Goal: Transaction & Acquisition: Purchase product/service

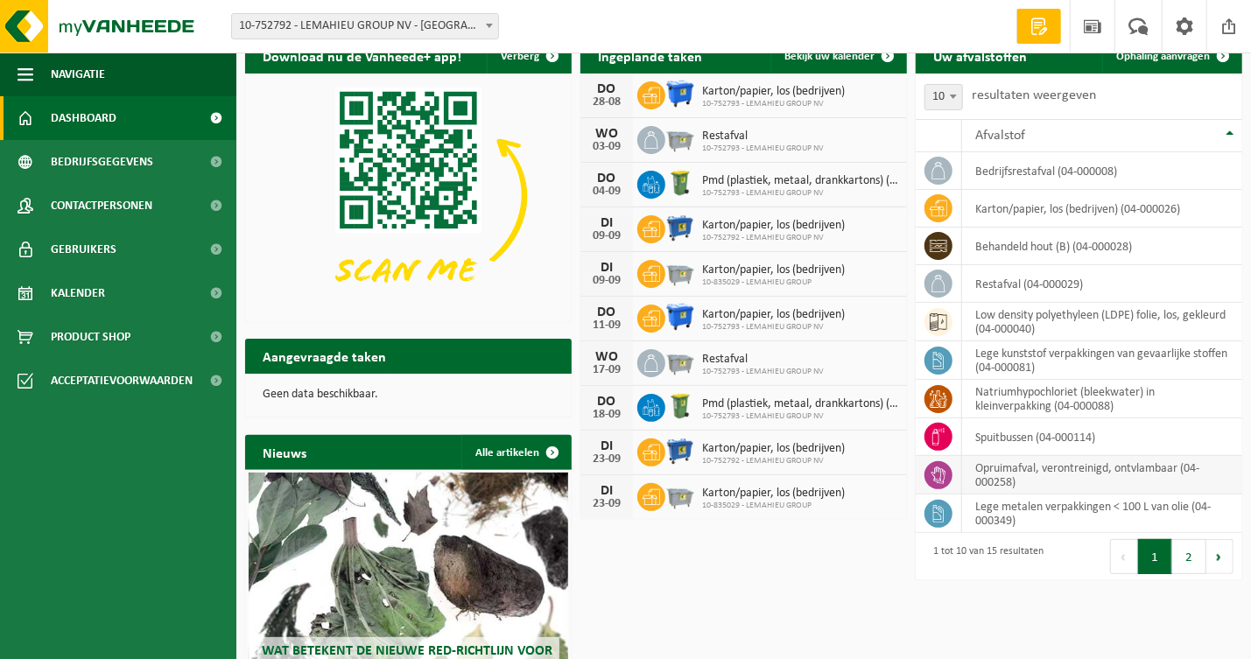
scroll to position [88, 0]
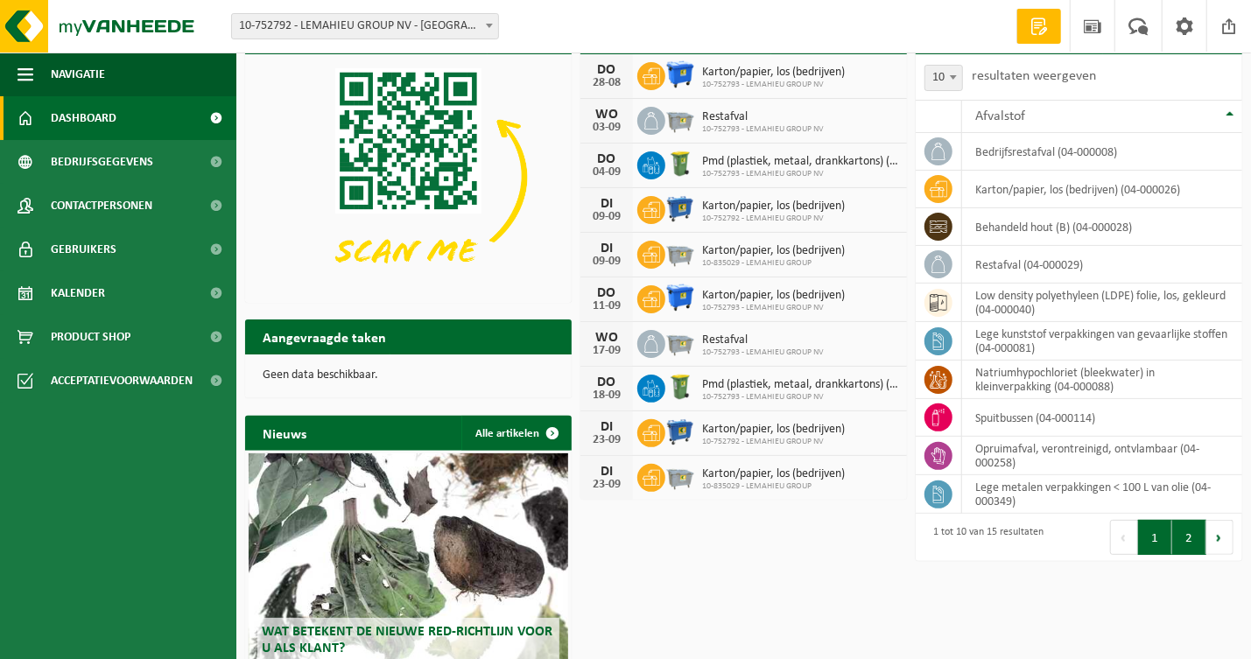
click at [1190, 538] on button "2" at bounding box center [1189, 537] width 34 height 35
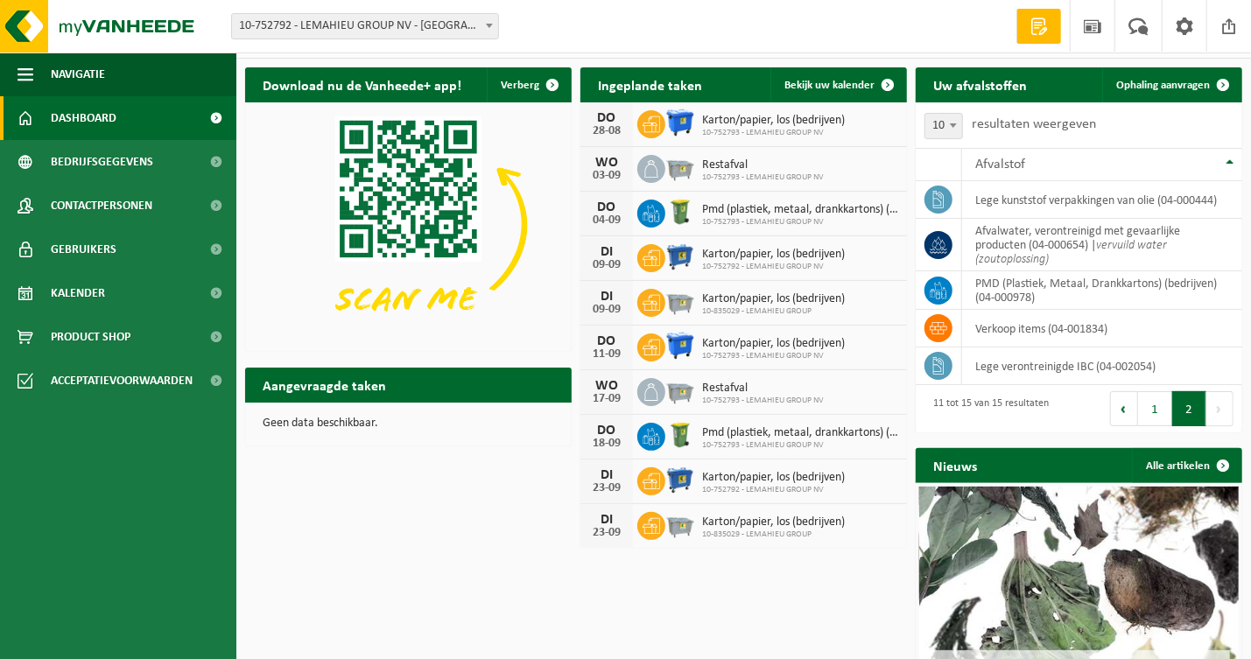
scroll to position [0, 0]
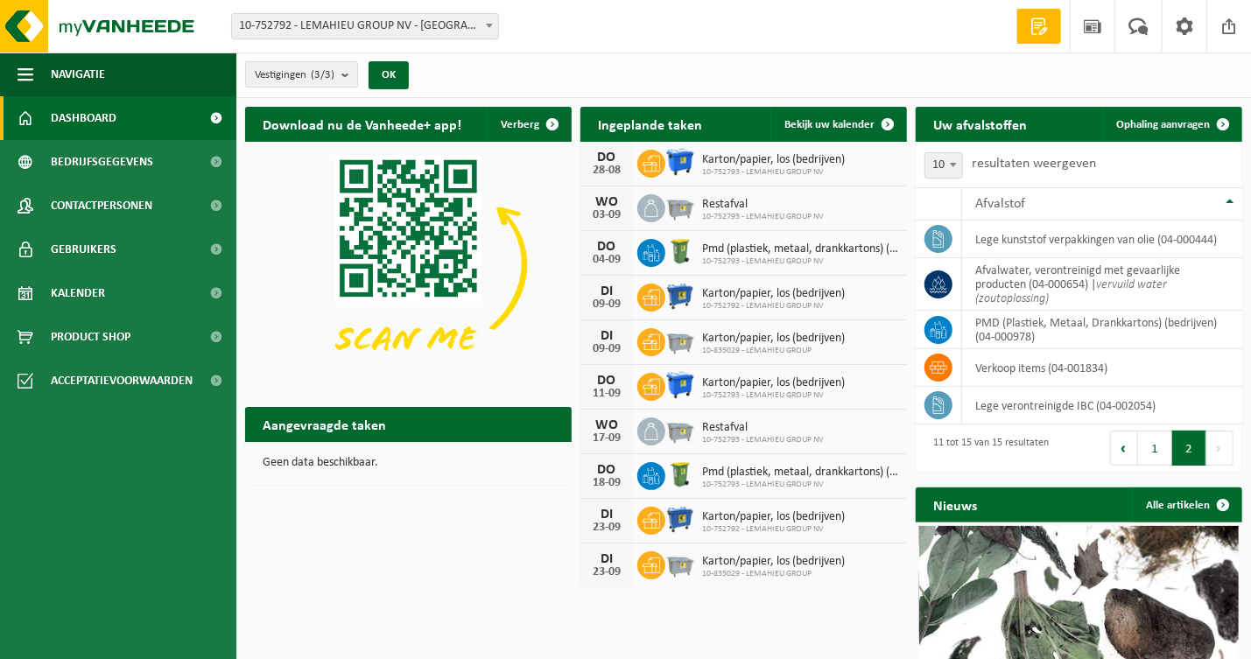
click at [607, 254] on div "04-09" at bounding box center [606, 260] width 35 height 12
click at [709, 249] on span "Pmd (plastiek, metaal, drankkartons) (bedrijven)" at bounding box center [800, 250] width 196 height 14
click at [884, 123] on span at bounding box center [887, 124] width 35 height 35
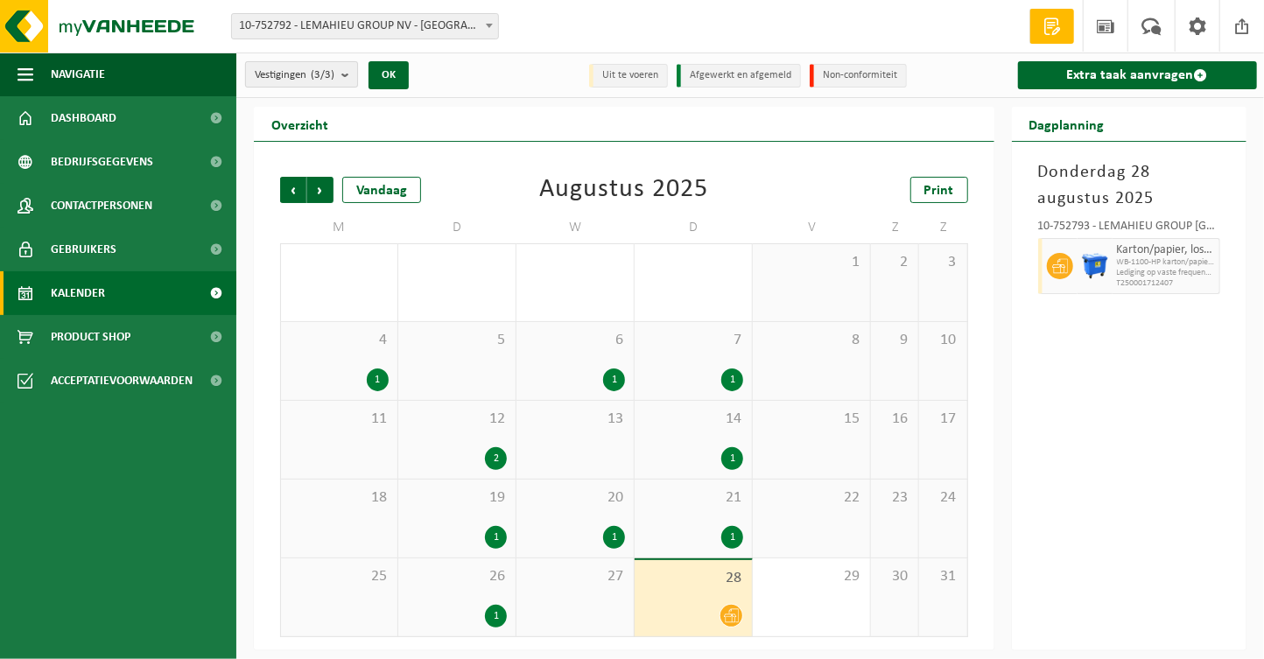
click at [348, 72] on b "submit" at bounding box center [349, 74] width 16 height 25
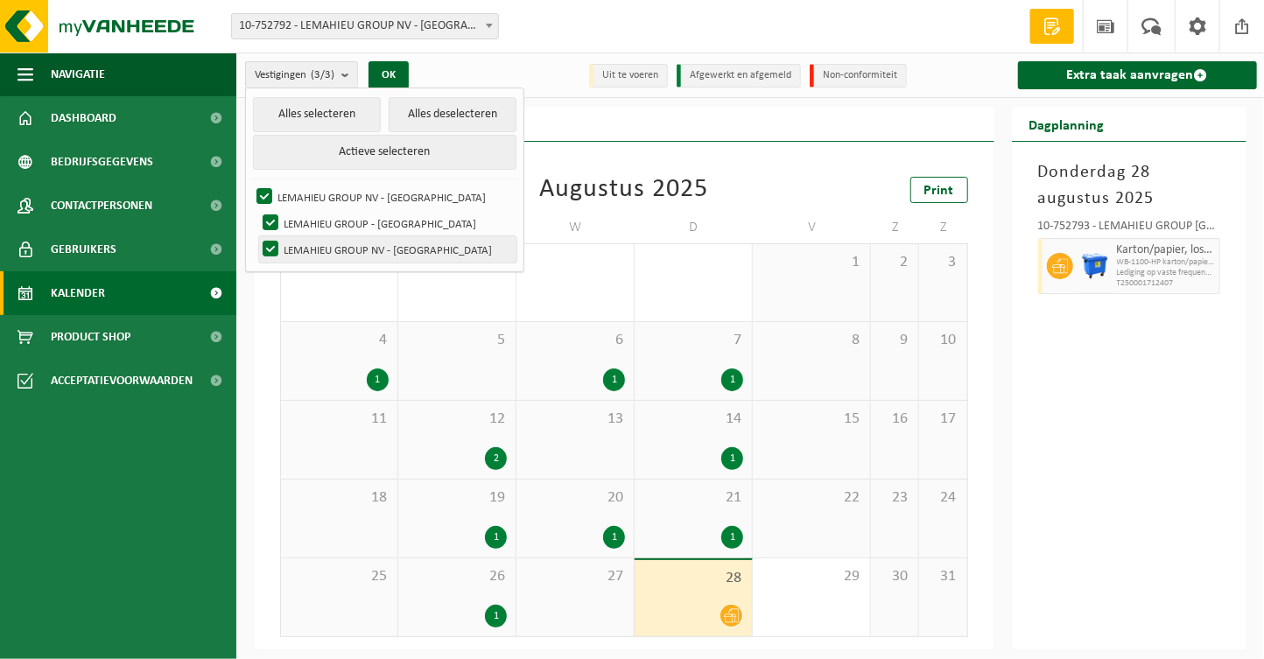
click at [273, 250] on label "LEMAHIEU GROUP NV - [GEOGRAPHIC_DATA]" at bounding box center [387, 249] width 257 height 26
click at [257, 236] on input "LEMAHIEU GROUP NV - [GEOGRAPHIC_DATA]" at bounding box center [256, 236] width 1 height 1
checkbox input "false"
click at [619, 123] on div "Overzicht" at bounding box center [624, 124] width 741 height 35
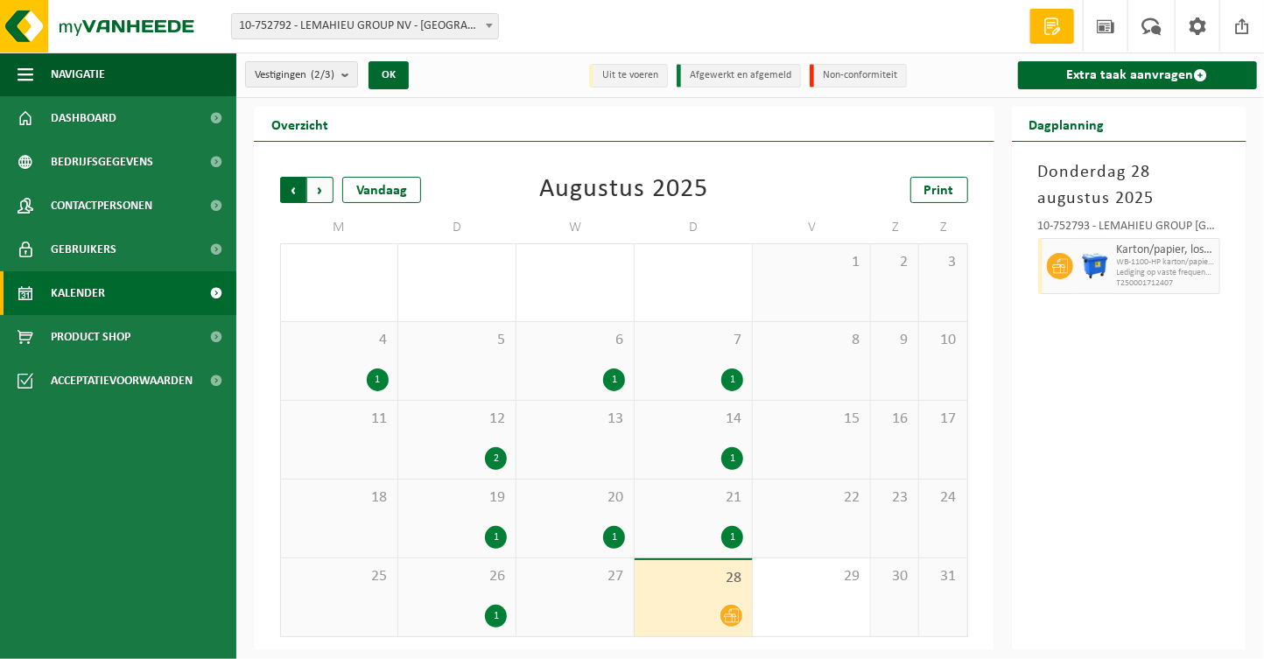
click at [319, 190] on span "Volgende" at bounding box center [320, 190] width 26 height 26
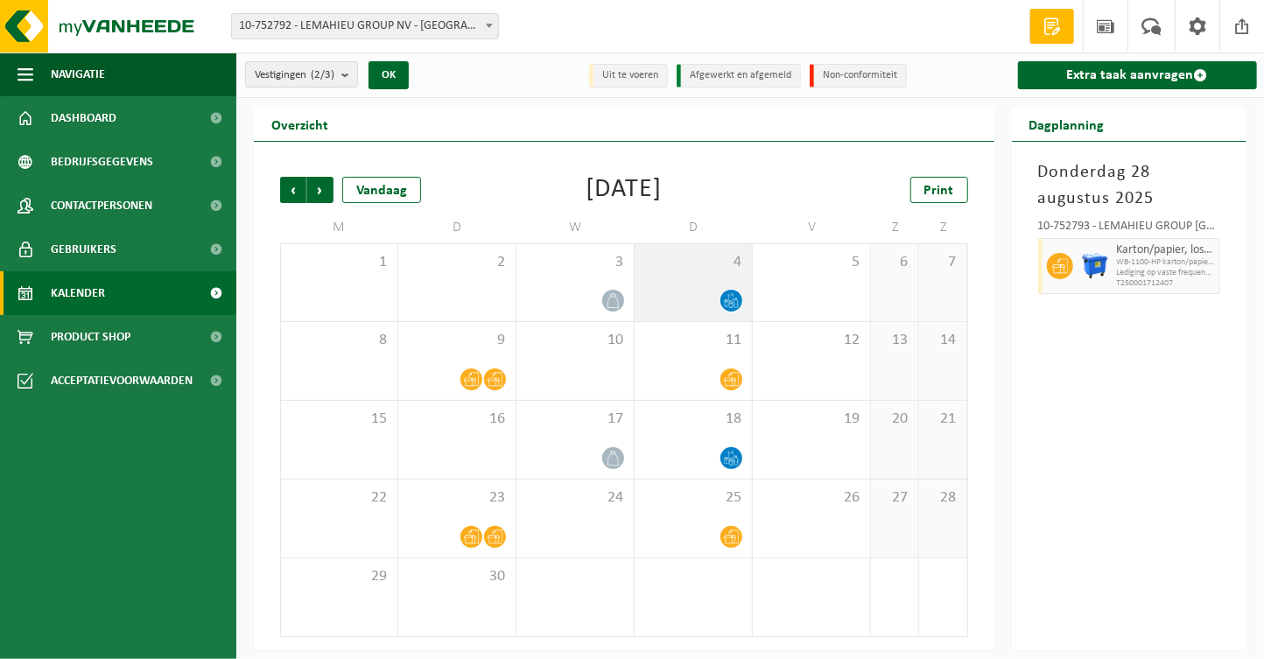
click at [729, 299] on icon at bounding box center [731, 297] width 6 height 8
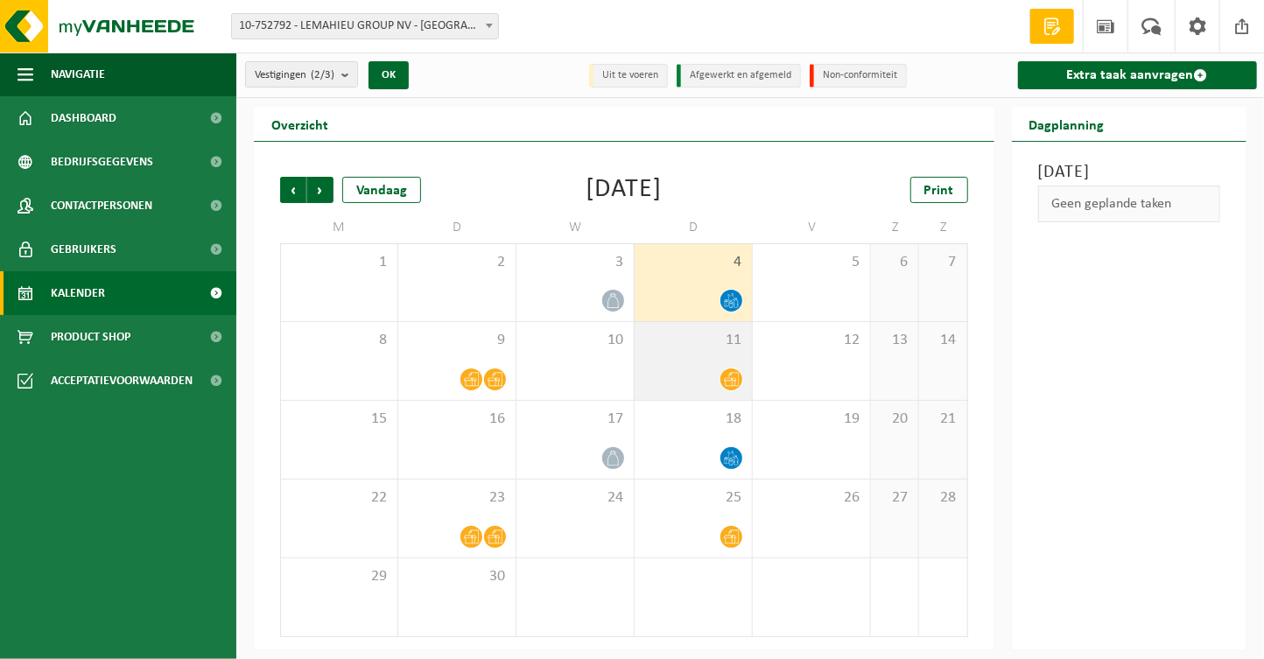
click at [689, 348] on span "11" at bounding box center [693, 340] width 100 height 19
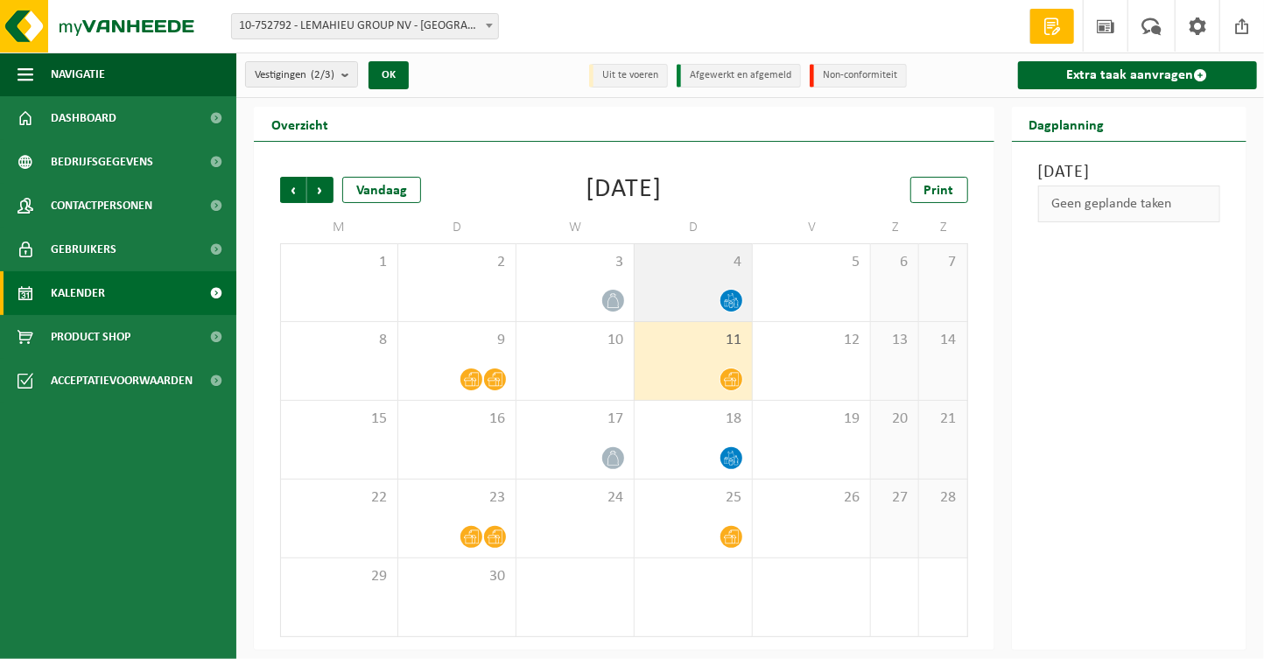
click at [693, 294] on div at bounding box center [693, 301] width 100 height 24
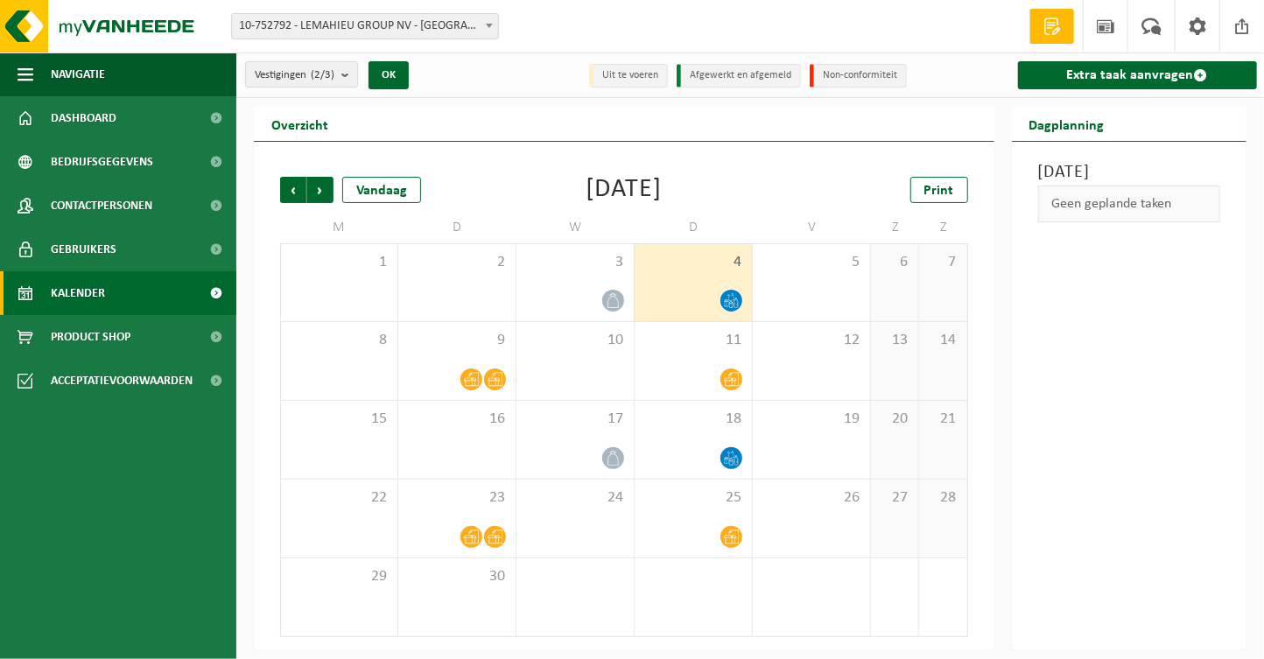
click at [1111, 392] on div "Donderdag 4 september 2025 Geen geplande taken" at bounding box center [1130, 396] width 236 height 509
click at [817, 279] on div "5" at bounding box center [811, 282] width 117 height 77
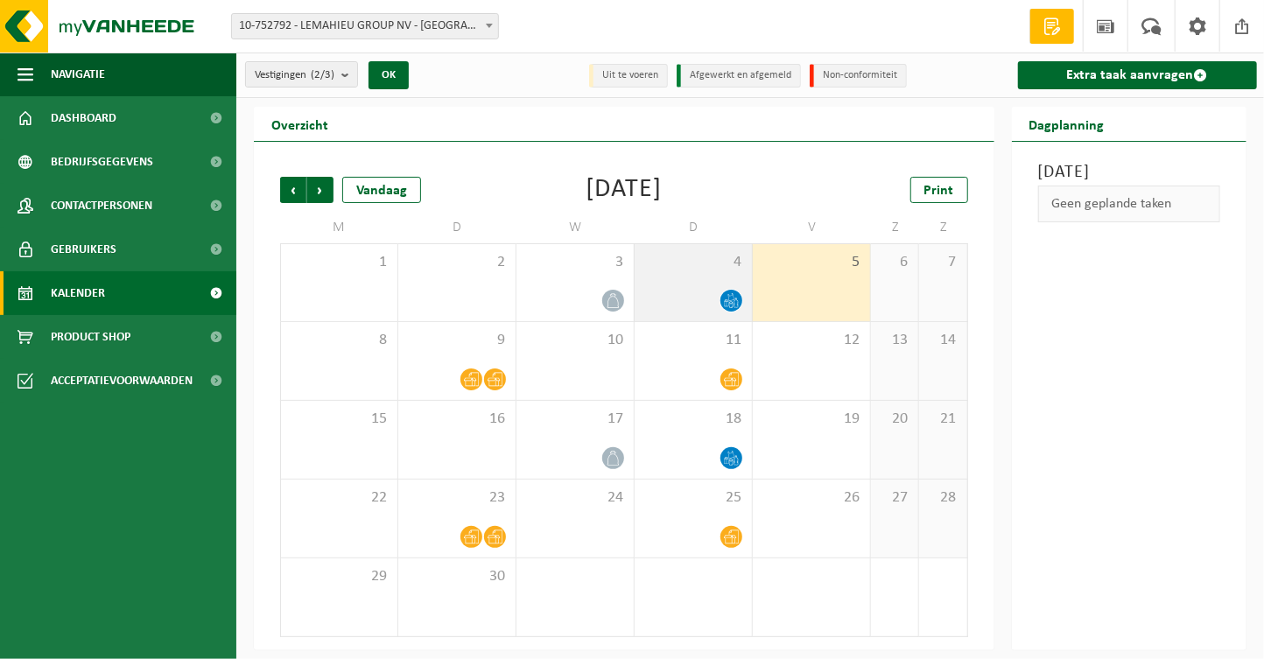
click at [698, 274] on div "4" at bounding box center [693, 282] width 117 height 77
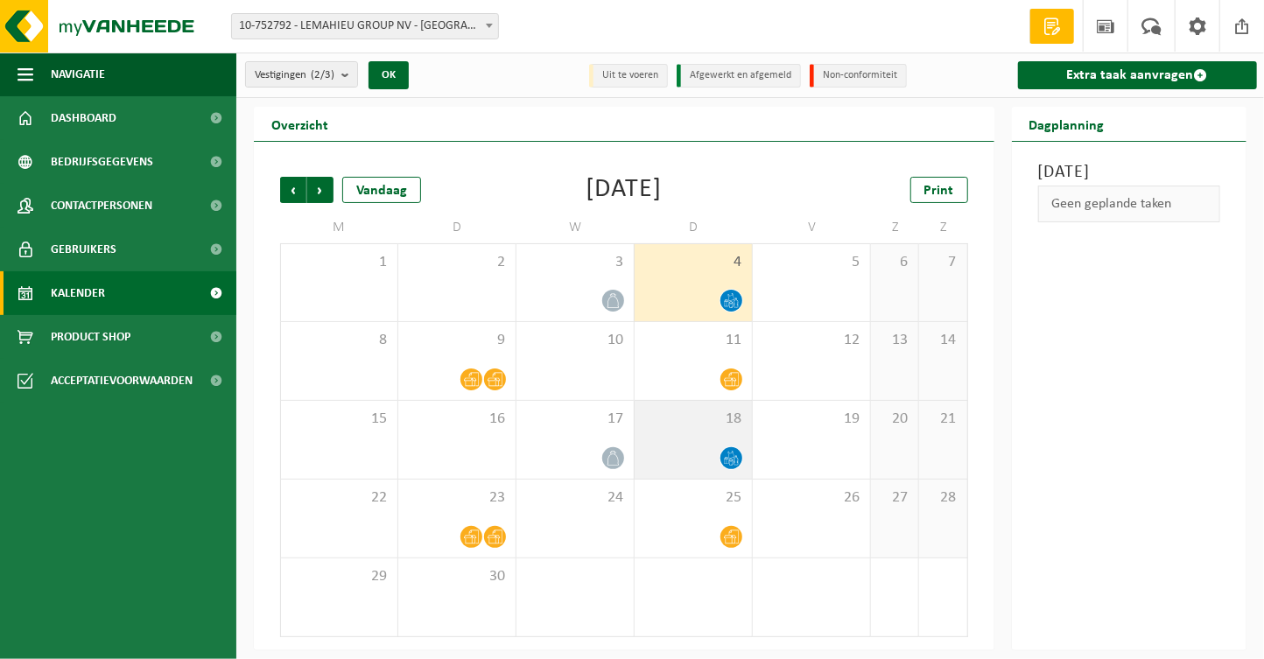
click at [695, 456] on div at bounding box center [693, 459] width 100 height 24
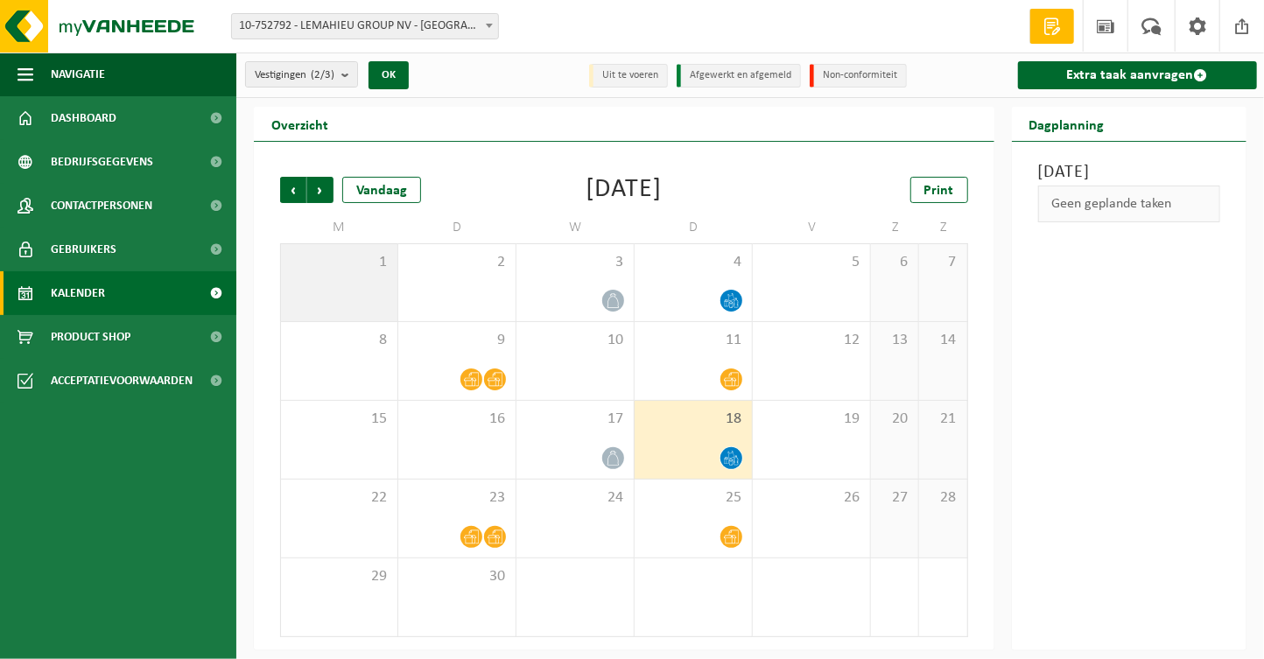
click at [358, 289] on div "1" at bounding box center [339, 282] width 116 height 77
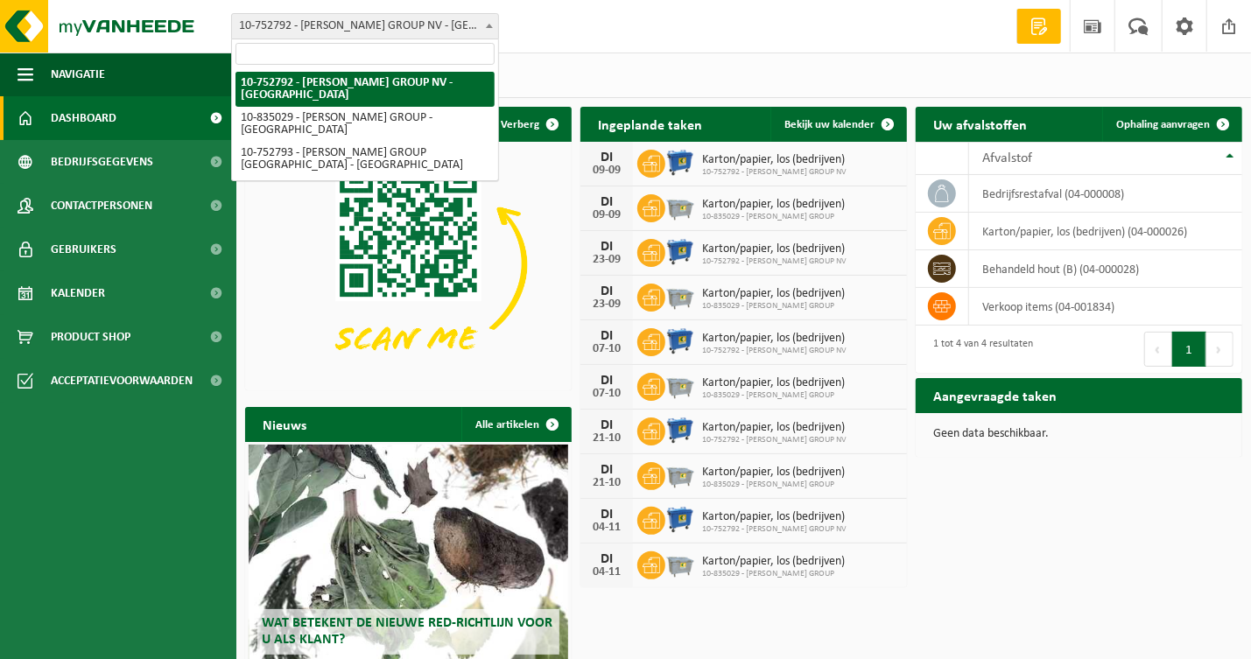
click at [384, 29] on span "10-752792 - LEMAHIEU GROUP NV - [GEOGRAPHIC_DATA]" at bounding box center [365, 26] width 266 height 25
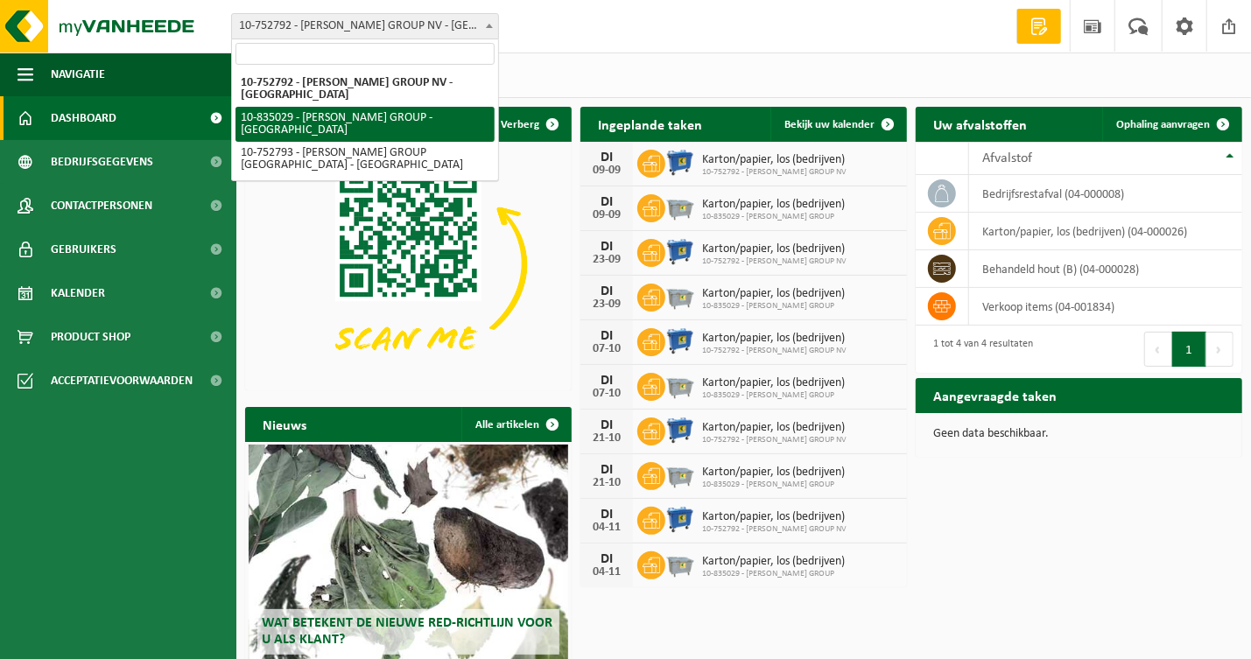
select select "90062"
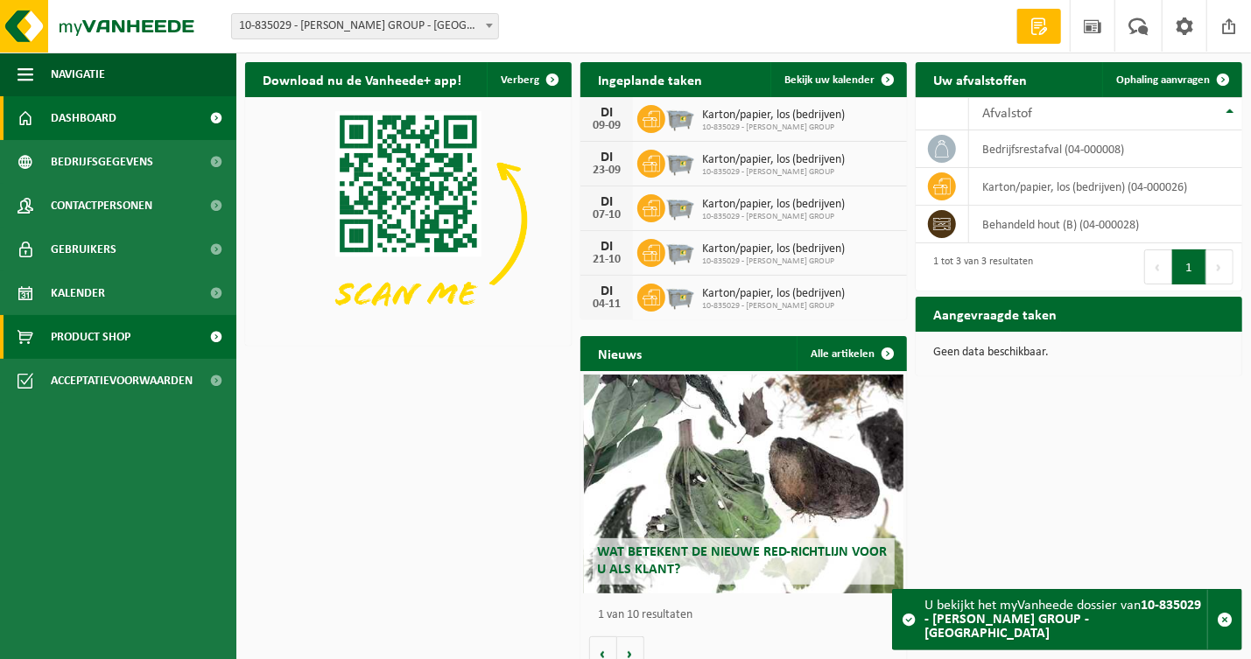
click at [104, 337] on span "Product Shop" at bounding box center [91, 337] width 80 height 44
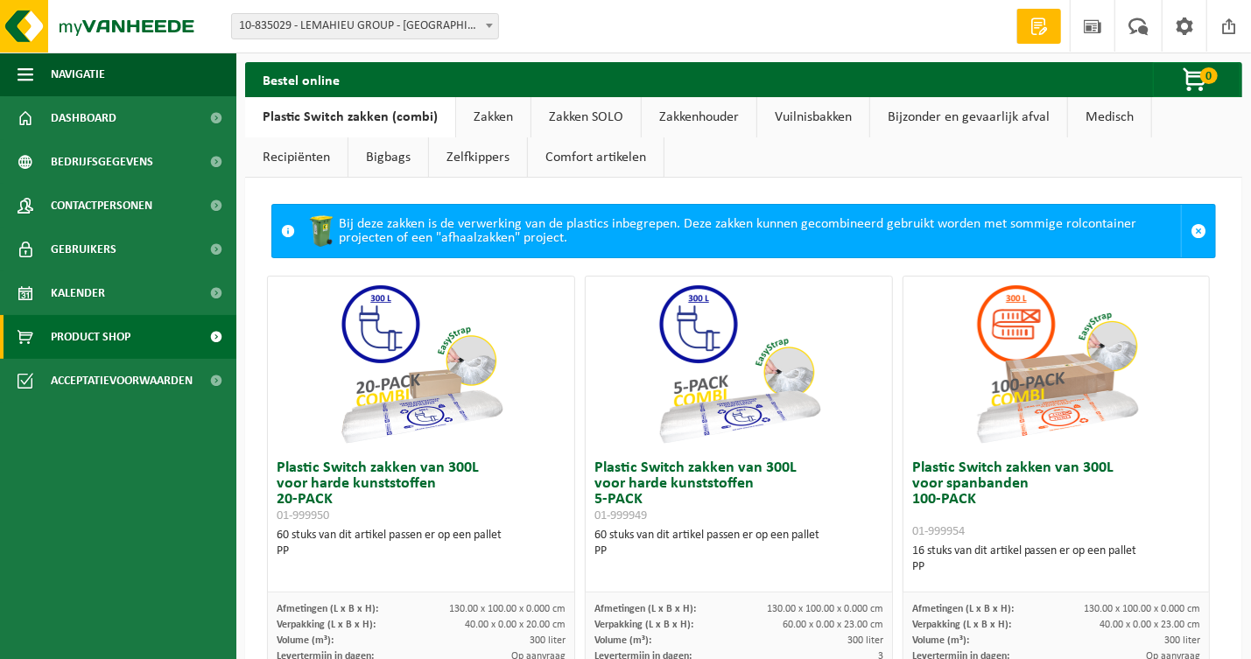
click at [806, 117] on link "Vuilnisbakken" at bounding box center [813, 117] width 112 height 40
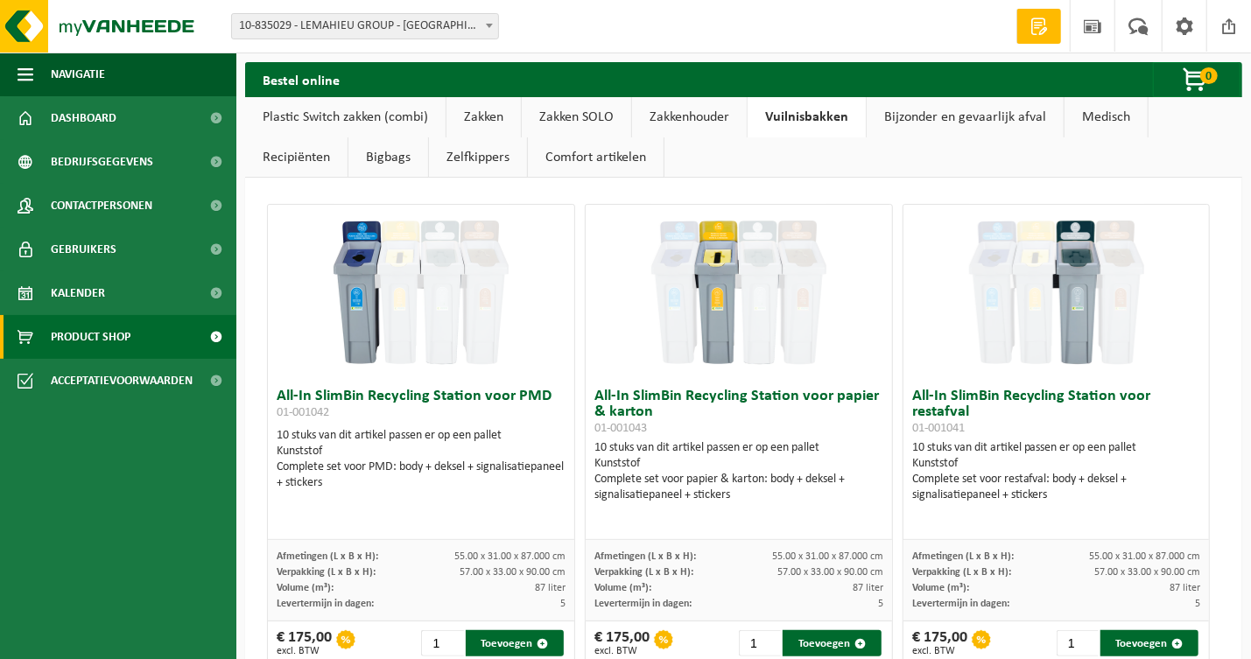
click at [691, 116] on link "Zakkenhouder" at bounding box center [689, 117] width 115 height 40
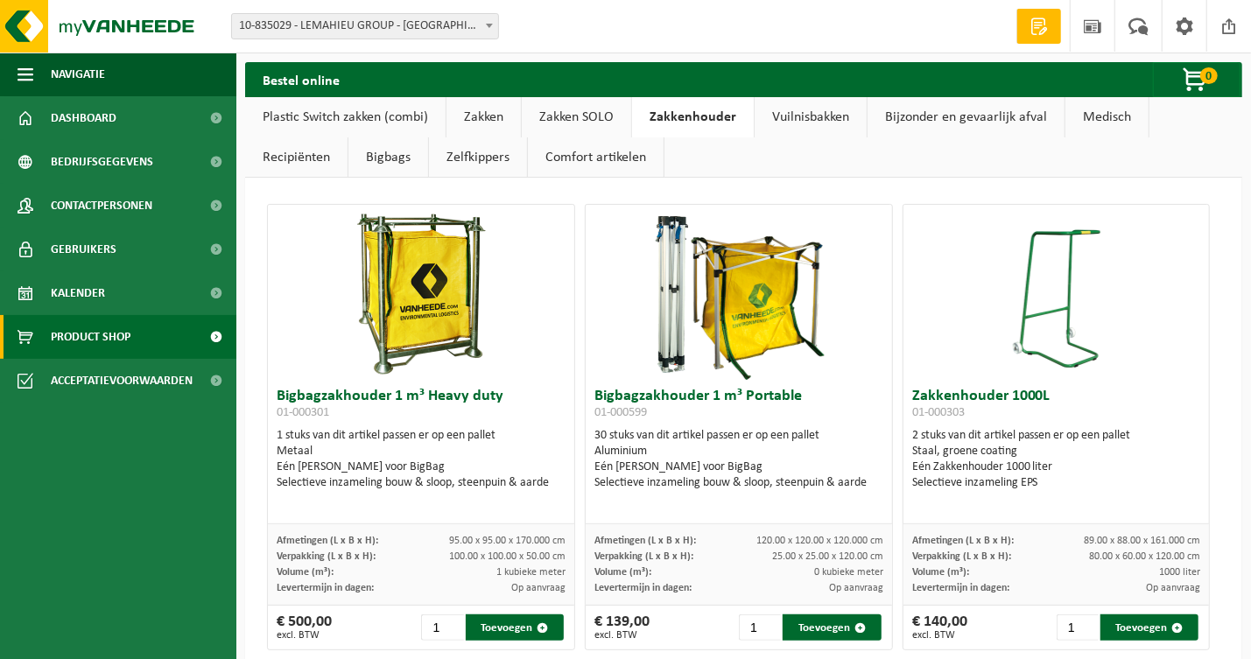
click at [490, 112] on link "Zakken" at bounding box center [484, 117] width 74 height 40
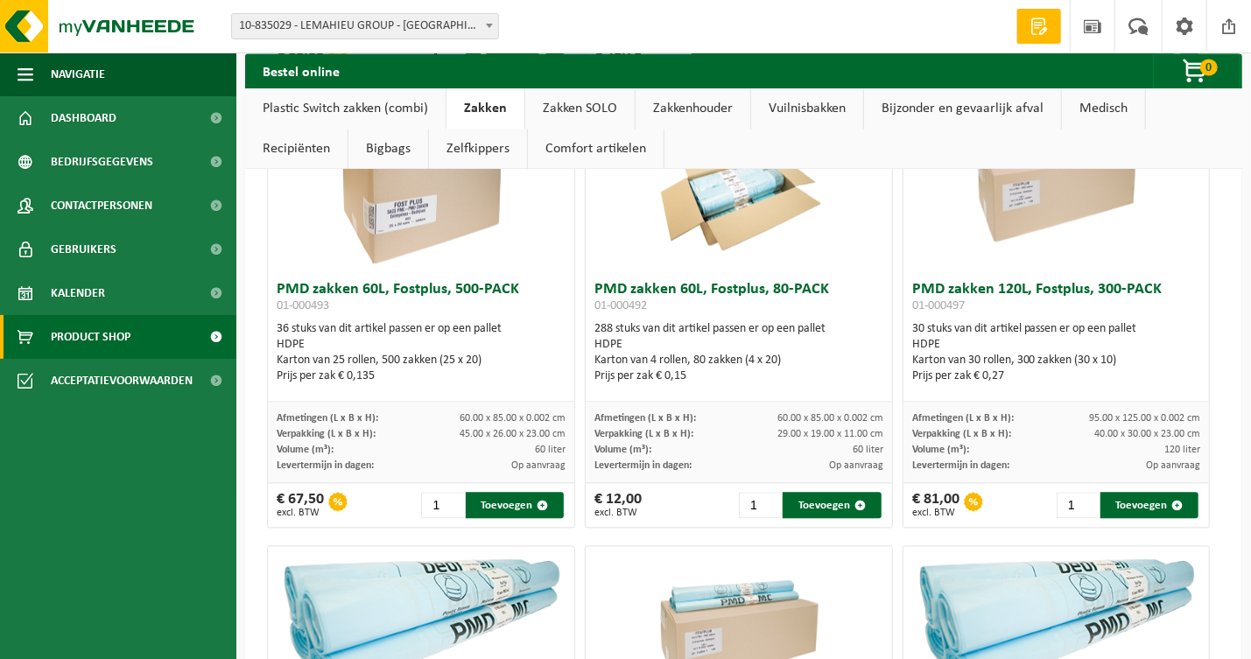
scroll to position [1926, 0]
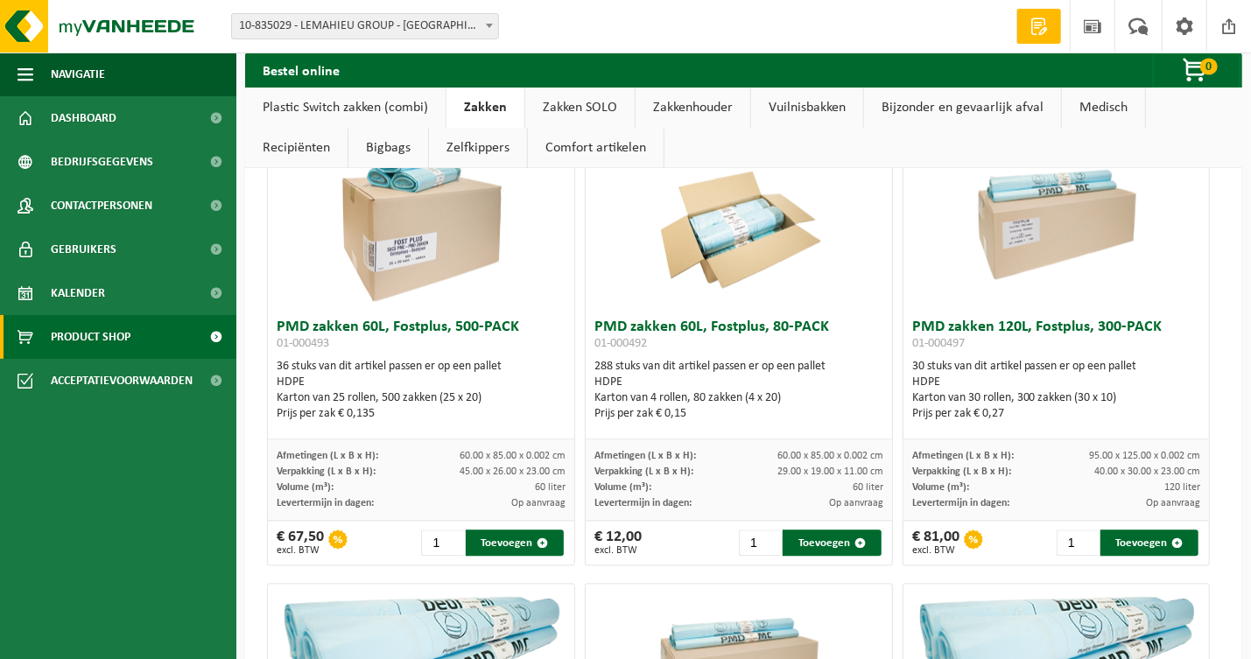
click at [703, 413] on div "Prijs per zak € 0,15" at bounding box center [738, 415] width 289 height 16
